Goal: Task Accomplishment & Management: Complete application form

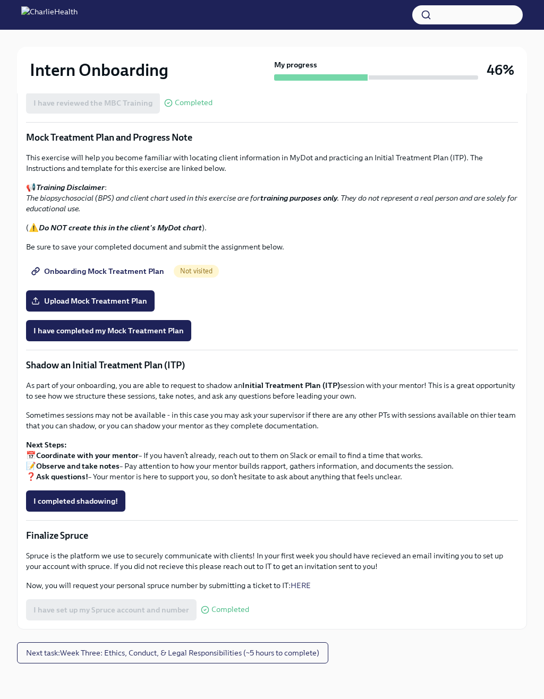
scroll to position [667, 0]
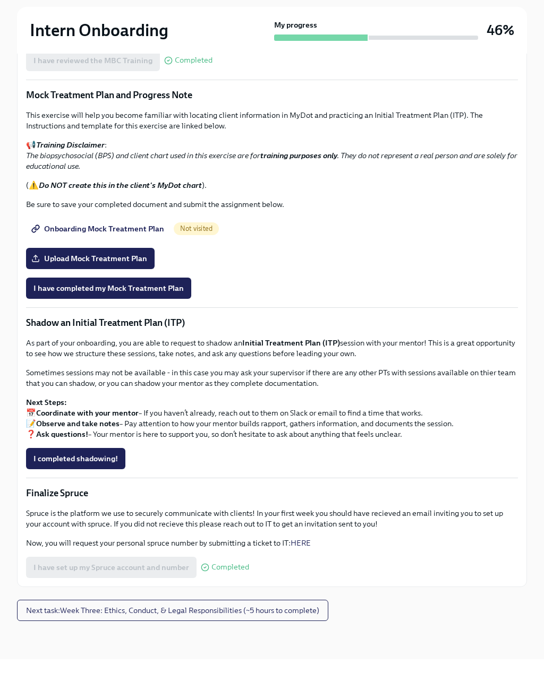
click at [294, 640] on button "Next task : Week Three: Ethics, Conduct, & Legal Responsibilities (~5 hours to …" at bounding box center [172, 650] width 311 height 21
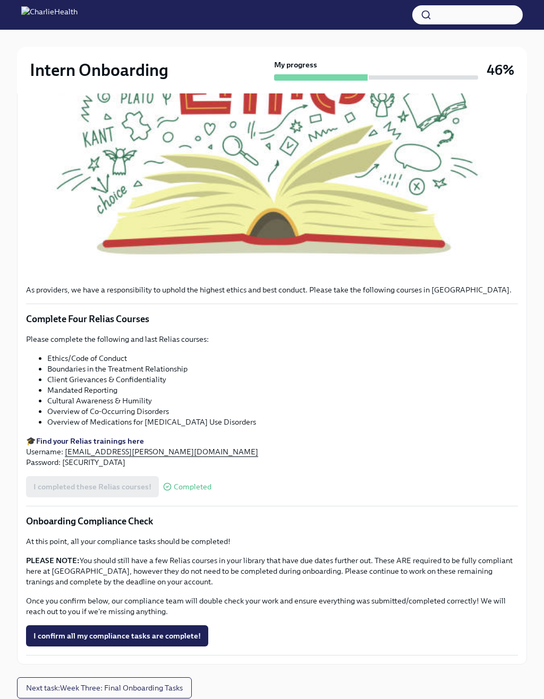
scroll to position [407, 0]
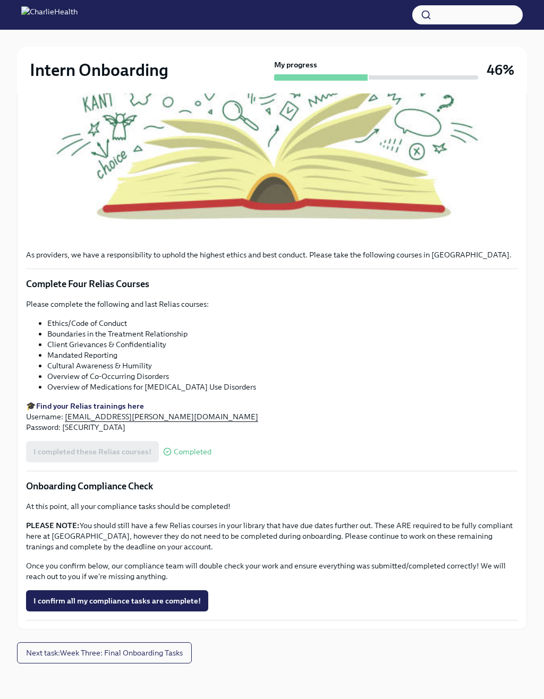
click at [154, 662] on button "Next task : Week Three: Final Onboarding Tasks" at bounding box center [104, 652] width 175 height 21
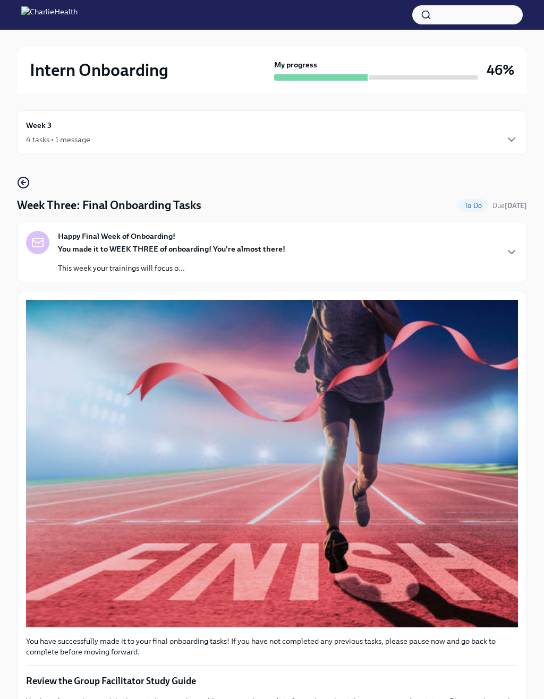
click at [389, 126] on div "Week 3 4 tasks • 1 message" at bounding box center [272, 132] width 492 height 27
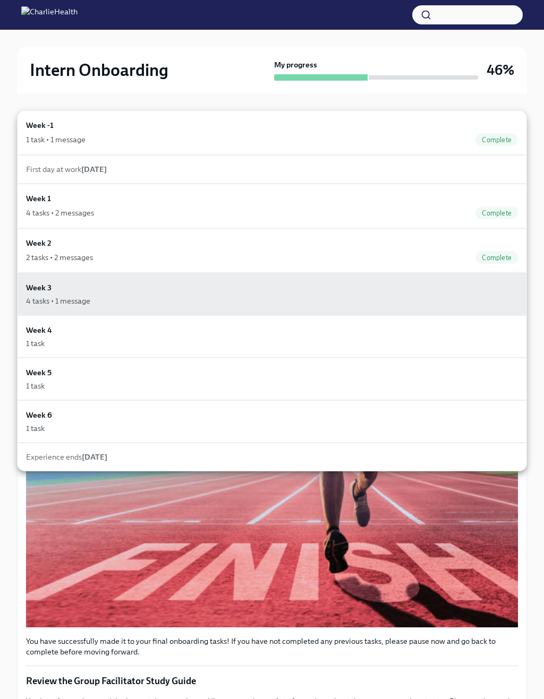
click at [117, 216] on div "4 tasks • 2 messages Complete" at bounding box center [272, 213] width 492 height 13
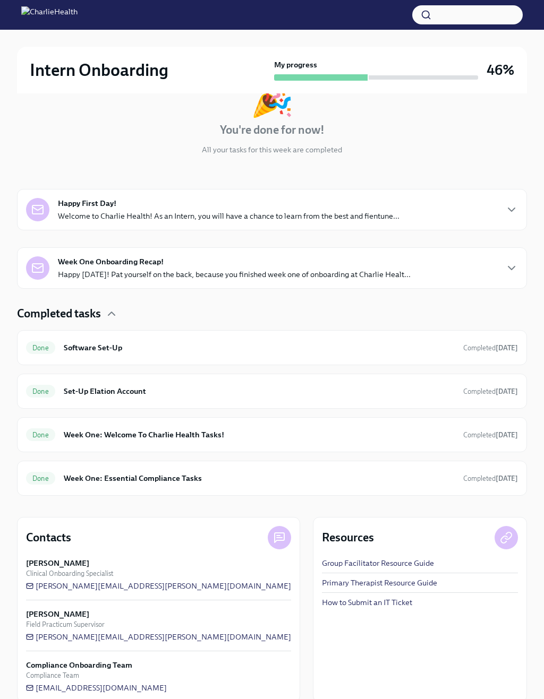
scroll to position [162, 0]
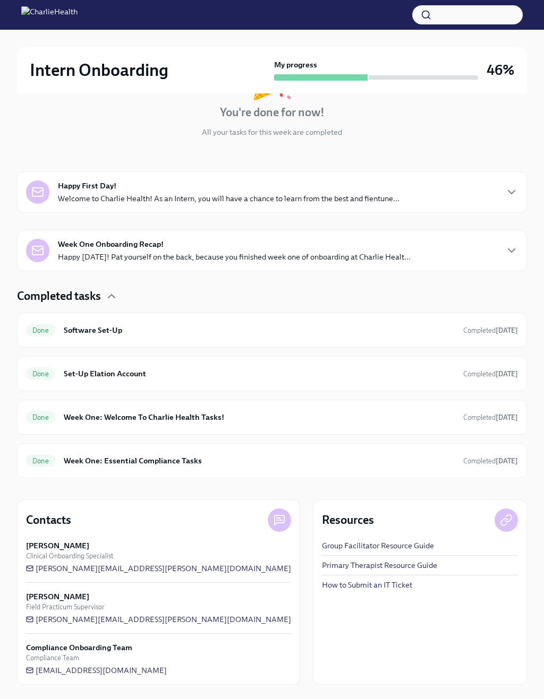
click at [513, 244] on icon "button" at bounding box center [511, 250] width 13 height 13
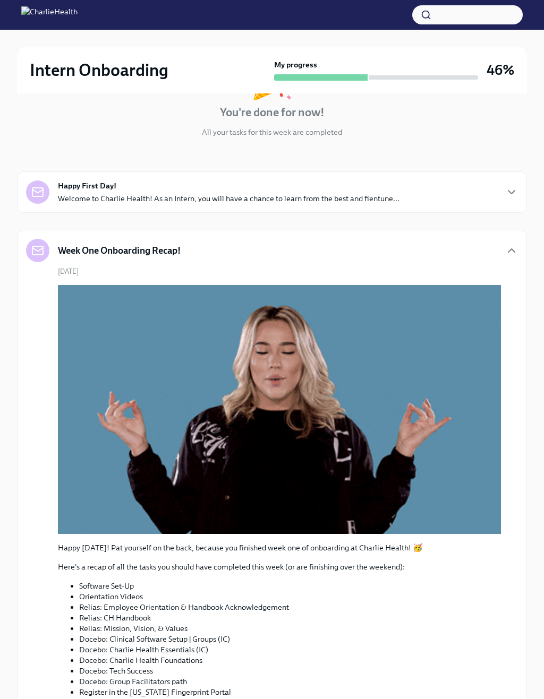
click at [507, 270] on div "September 12th Happy Friday! Pat yourself on the back, because you finished wee…" at bounding box center [272, 549] width 492 height 565
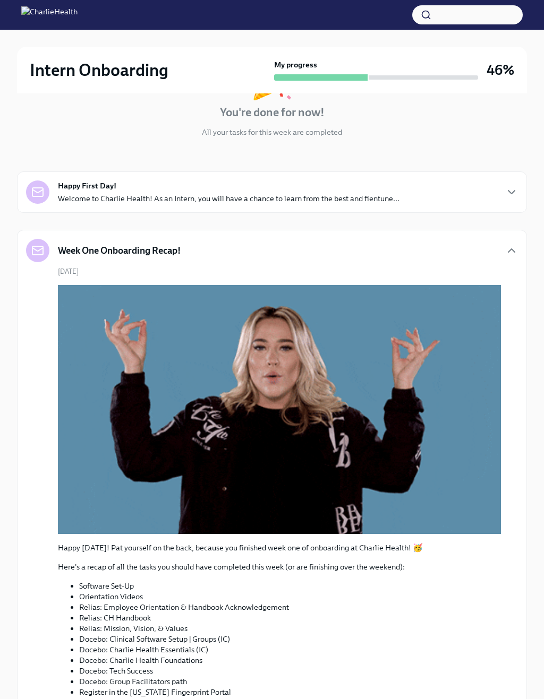
click at [508, 256] on icon "button" at bounding box center [511, 250] width 13 height 13
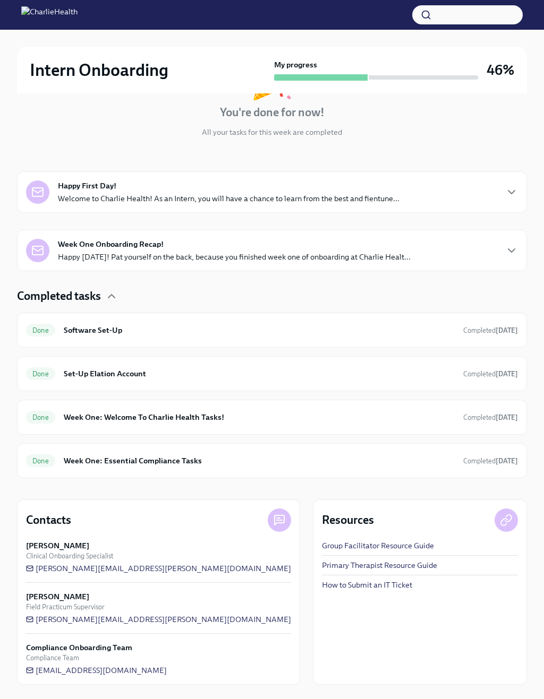
click at [508, 197] on icon "button" at bounding box center [511, 192] width 13 height 13
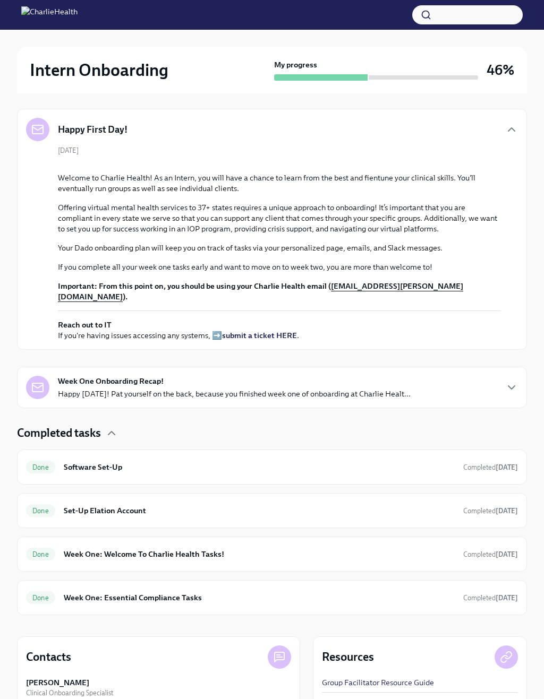
scroll to position [218, 0]
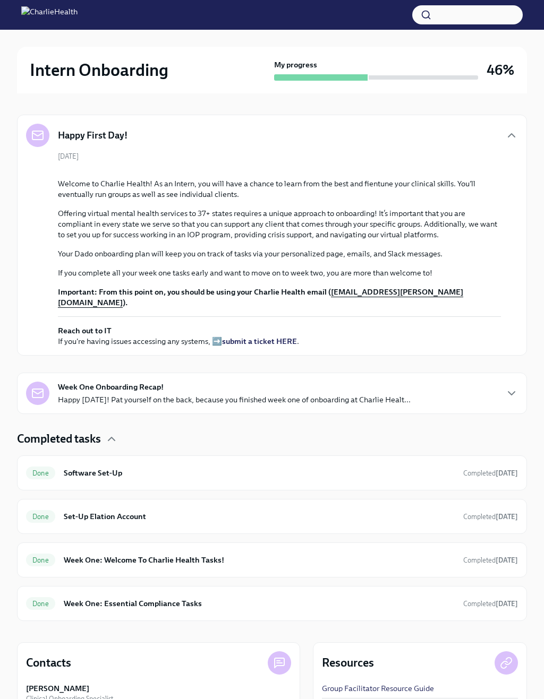
click at [51, 88] on div "Intern Onboarding My progress 46%" at bounding box center [272, 70] width 510 height 47
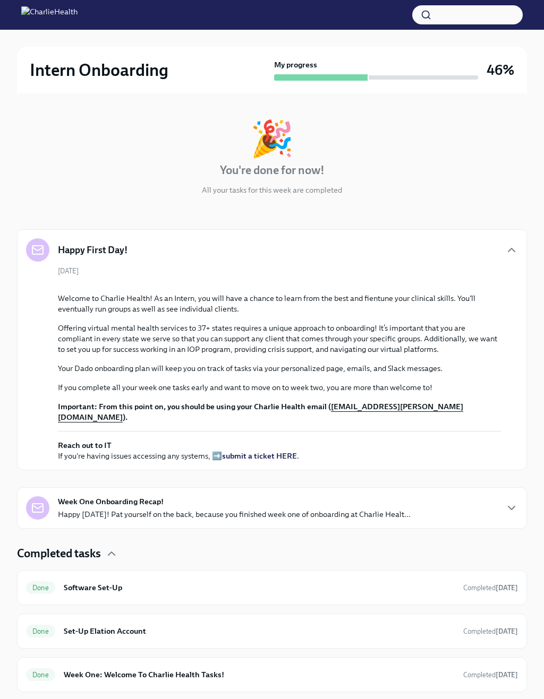
scroll to position [0, 0]
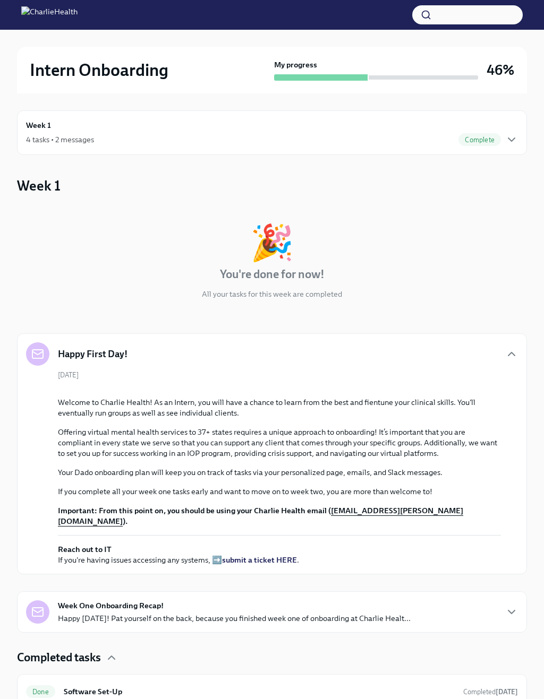
click at [25, 132] on div "Week 1 4 tasks • 2 messages Complete" at bounding box center [272, 132] width 510 height 45
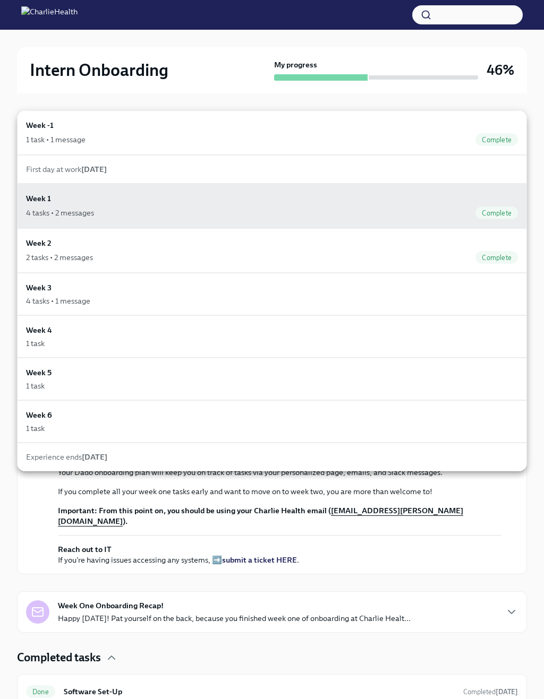
click at [40, 194] on h6 "Week 1" at bounding box center [38, 199] width 25 height 12
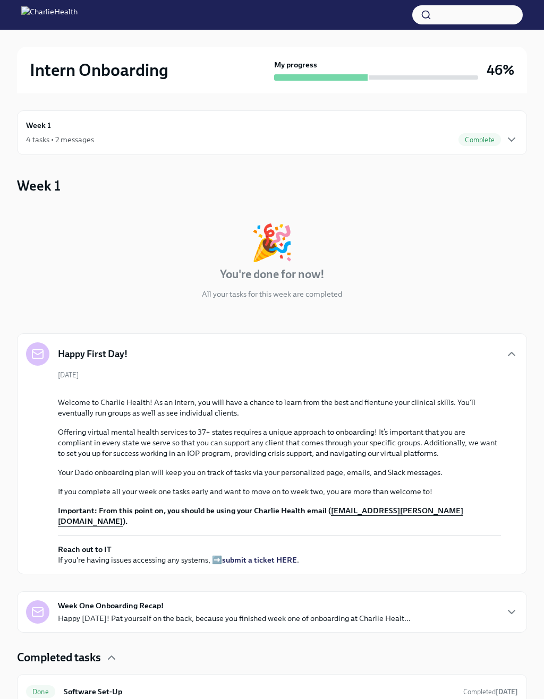
click at [14, 55] on div "Intern Onboarding My progress 46% Week 1 4 tasks • 2 messages Complete Week 1 🎉…" at bounding box center [272, 547] width 544 height 1034
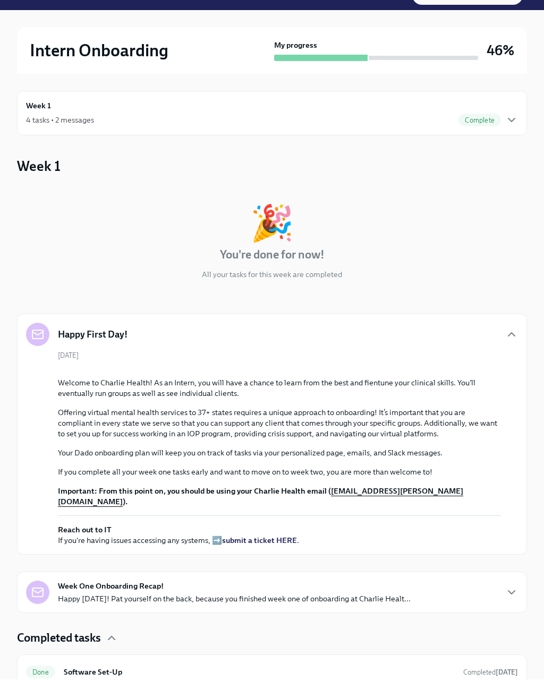
click at [509, 348] on icon "button" at bounding box center [511, 354] width 13 height 13
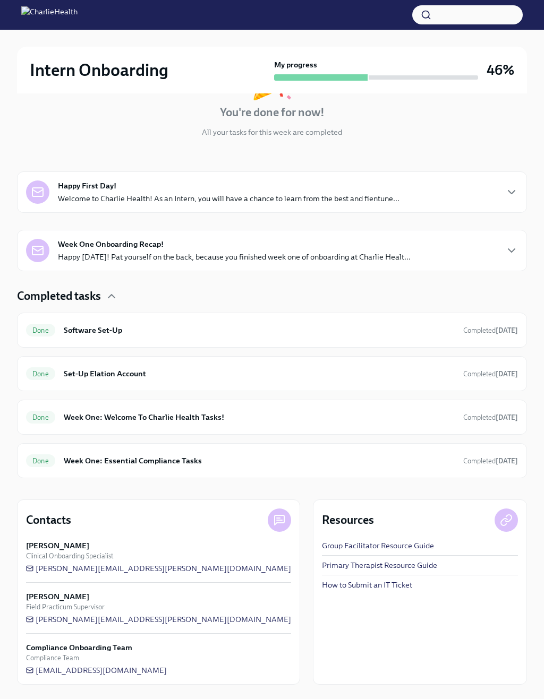
scroll to position [165, 0]
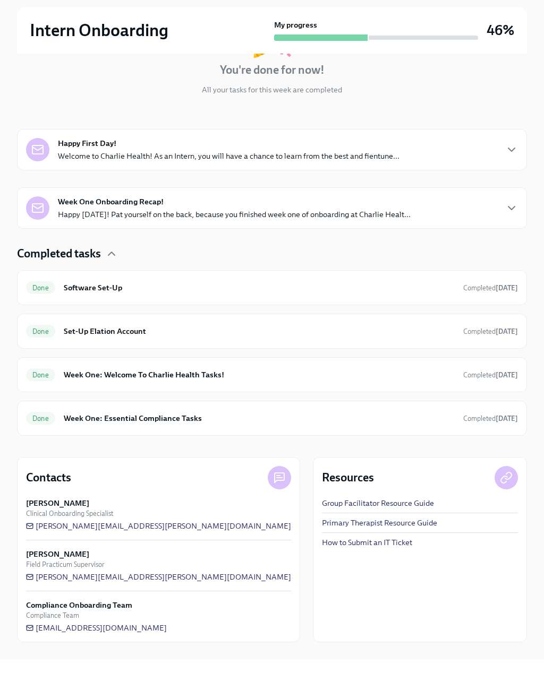
click at [322, 577] on link "How to Submit an IT Ticket" at bounding box center [367, 582] width 90 height 11
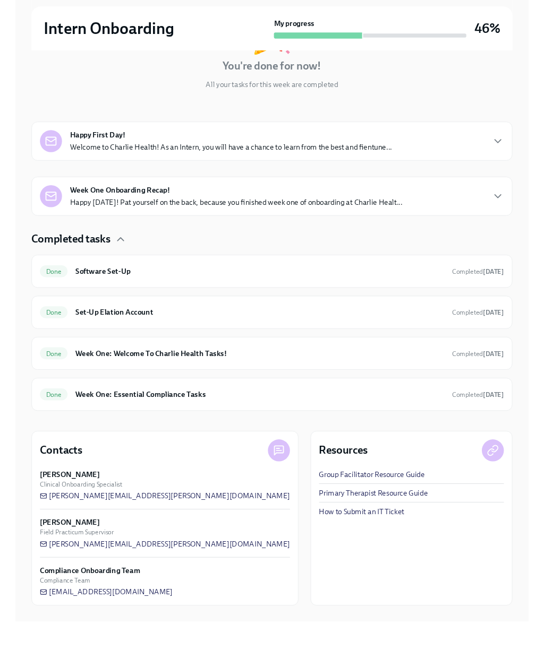
scroll to position [204, 0]
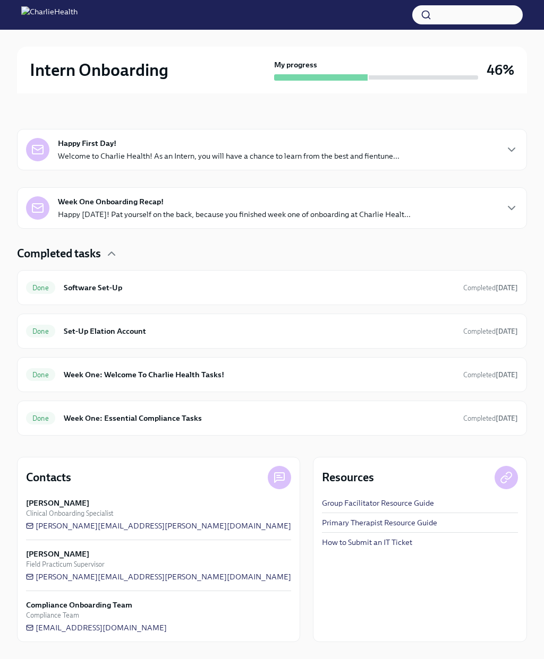
click at [78, 11] on img at bounding box center [49, 14] width 56 height 17
click at [35, 14] on img at bounding box center [49, 14] width 56 height 17
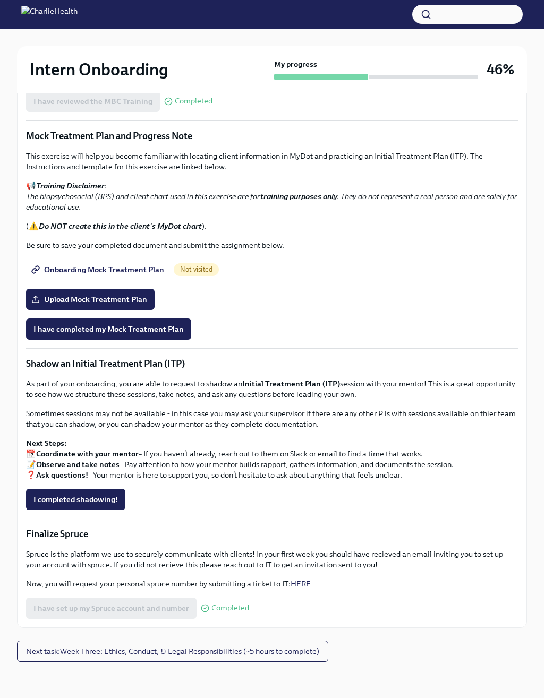
scroll to position [665, 0]
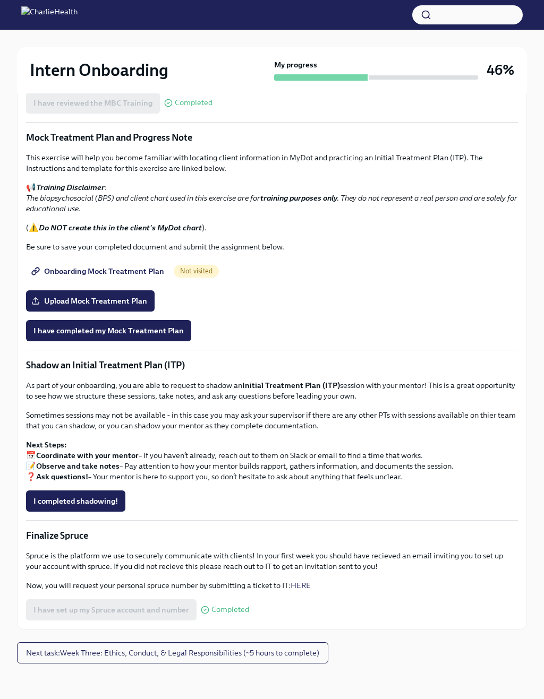
click at [90, 271] on span "Onboarding Mock Treatment Plan" at bounding box center [98, 271] width 131 height 11
